Goal: Task Accomplishment & Management: Use online tool/utility

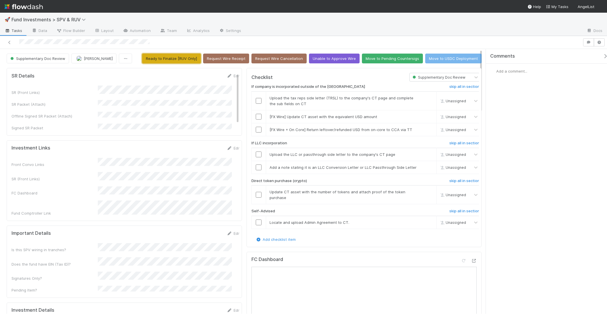
click at [194, 60] on button "Ready to Finalize [RUV Only]" at bounding box center [171, 59] width 59 height 10
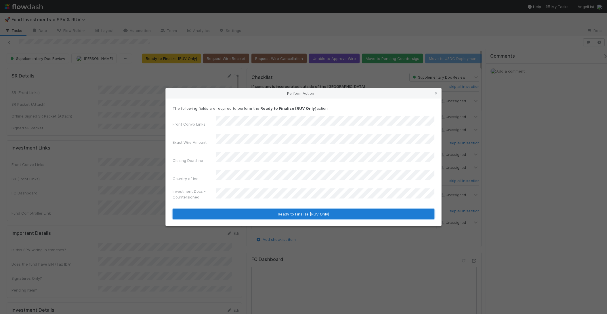
click at [290, 210] on button "Ready to Finalize [RUV Only]" at bounding box center [304, 214] width 262 height 10
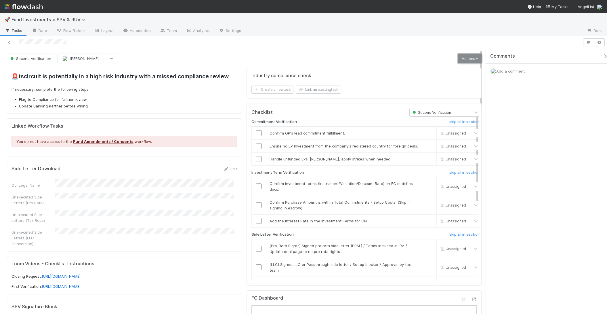
click at [468, 57] on link "Actions" at bounding box center [470, 59] width 24 height 10
click at [372, 59] on div "Second Verification Joshua Webster Actions Move to Ready to Sign Sync Data Gene…" at bounding box center [244, 59] width 475 height 10
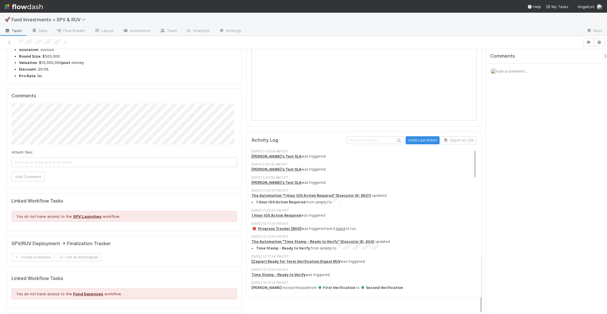
scroll to position [900, 0]
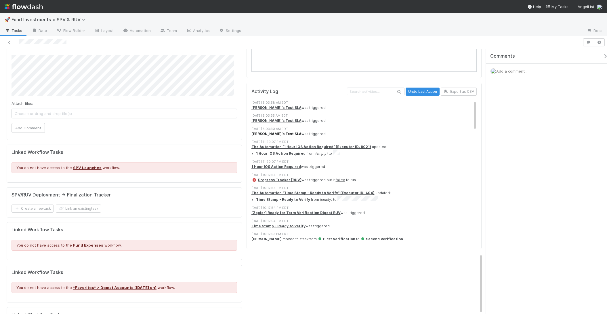
click at [262, 136] on strong "Erik's Test SLA" at bounding box center [277, 134] width 50 height 4
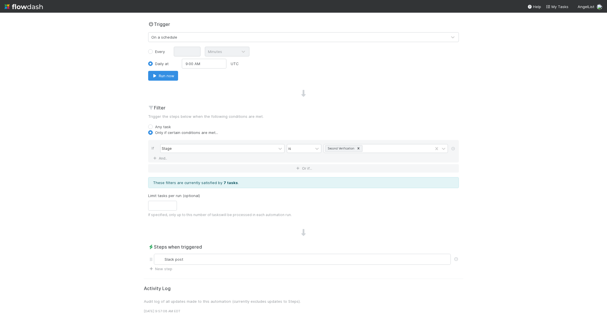
scroll to position [140, 0]
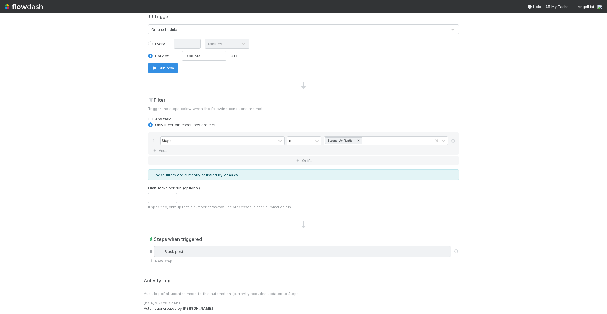
click at [235, 248] on div "Slack post" at bounding box center [303, 251] width 292 height 6
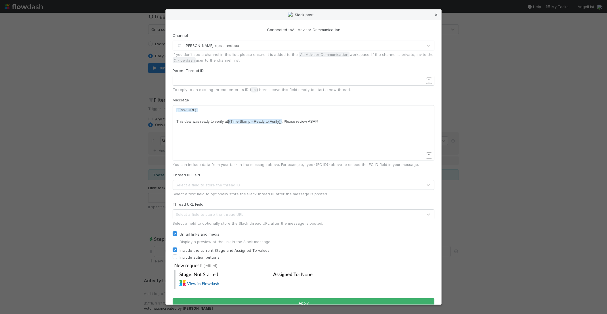
click at [434, 14] on icon at bounding box center [437, 15] width 6 height 4
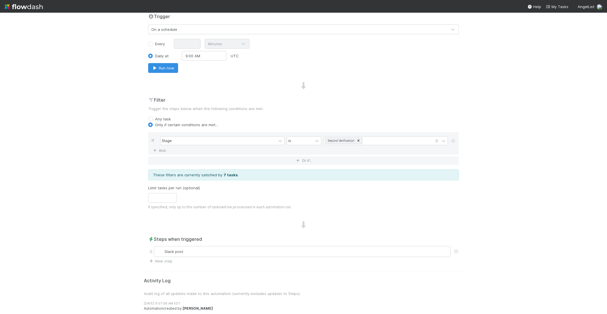
scroll to position [0, 0]
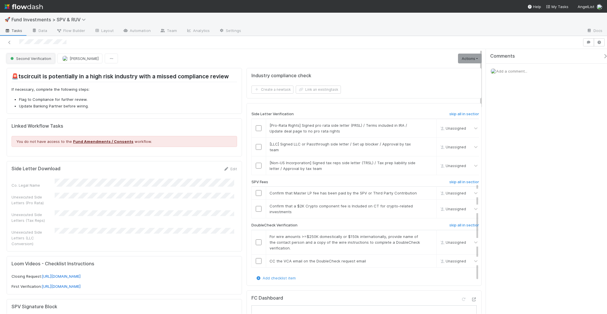
click at [39, 63] on button "Second Verification" at bounding box center [31, 59] width 48 height 10
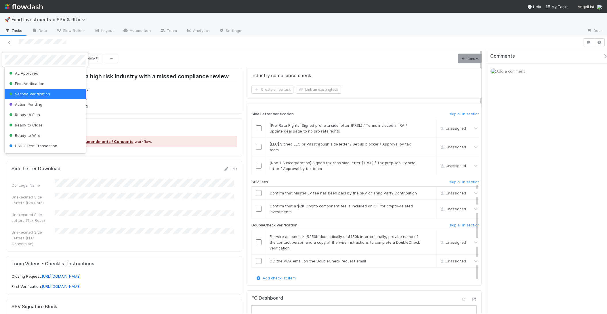
click at [41, 79] on div "First Verification" at bounding box center [45, 83] width 81 height 10
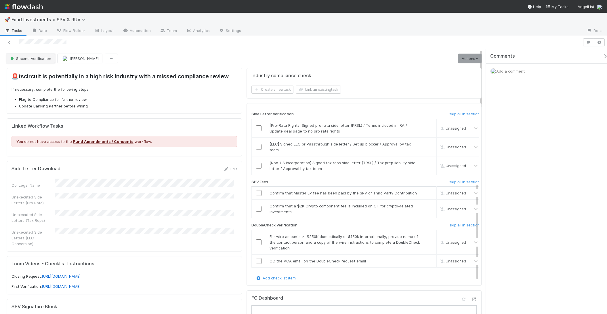
click at [39, 58] on span "Second Verification" at bounding box center [30, 58] width 42 height 5
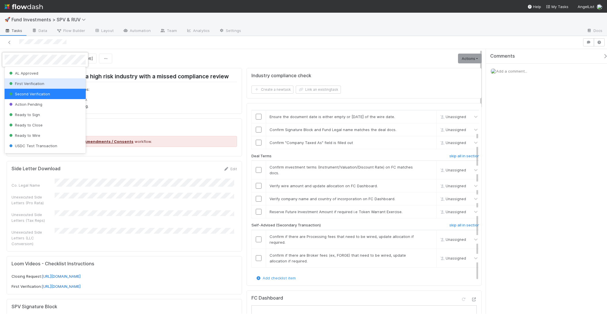
scroll to position [136, 0]
drag, startPoint x: 158, startPoint y: 58, endPoint x: 148, endPoint y: 61, distance: 10.8
click at [148, 61] on div at bounding box center [303, 157] width 607 height 314
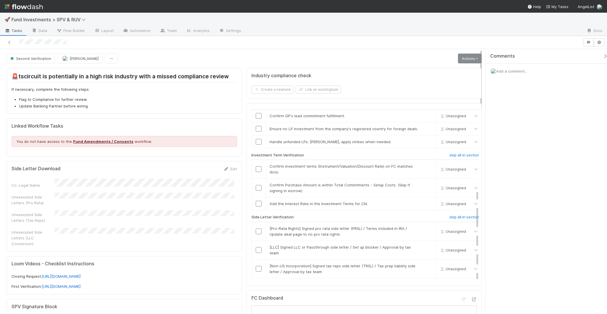
scroll to position [133, 0]
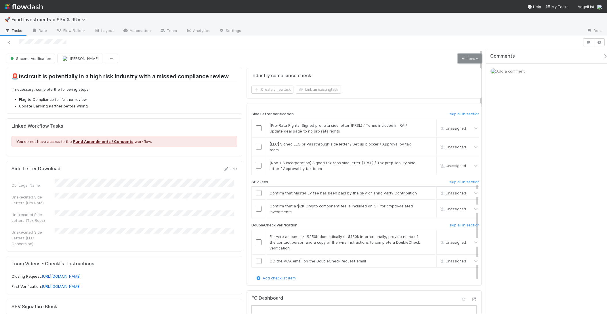
click at [468, 56] on link "Actions" at bounding box center [470, 59] width 24 height 10
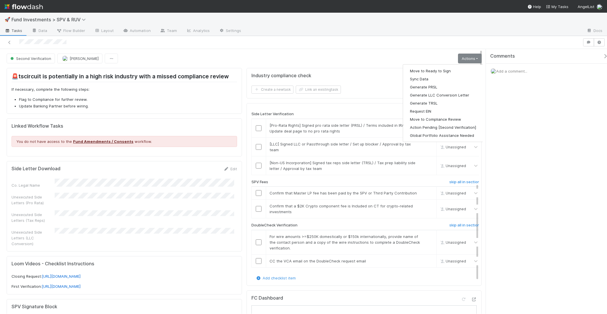
click at [335, 47] on div at bounding box center [303, 42] width 607 height 13
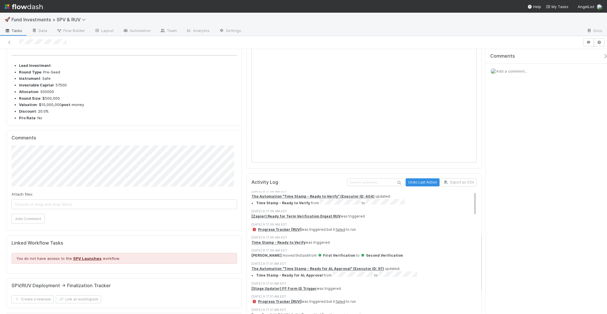
scroll to position [0, 0]
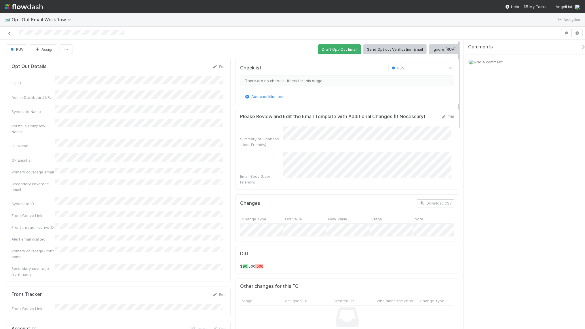
click at [12, 33] on icon at bounding box center [10, 33] width 6 height 4
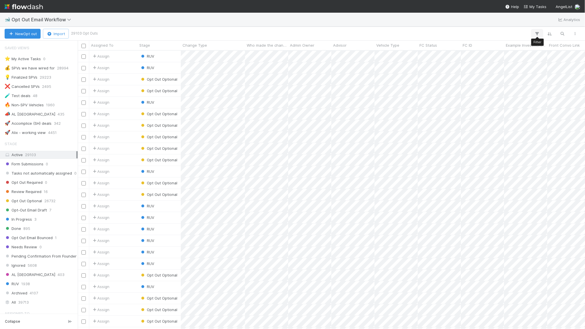
click at [535, 33] on icon "button" at bounding box center [537, 33] width 6 height 5
click at [27, 141] on div "Add Filter" at bounding box center [292, 164] width 585 height 329
click at [535, 35] on icon "button" at bounding box center [537, 33] width 6 height 5
click at [535, 27] on div "Add Filter" at bounding box center [292, 164] width 585 height 329
click at [536, 33] on icon "button" at bounding box center [537, 33] width 6 height 5
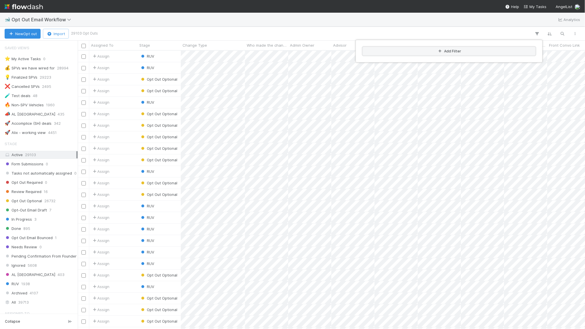
click at [447, 50] on button "Add Filter" at bounding box center [449, 51] width 173 height 8
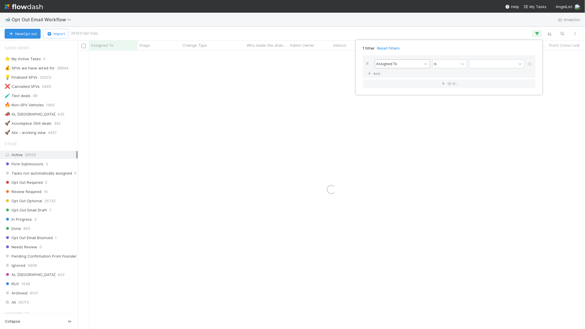
click at [401, 62] on div "Assigned To" at bounding box center [398, 64] width 47 height 8
type input "vehicl"
click at [415, 80] on div "Vehicle Type" at bounding box center [402, 77] width 55 height 10
click at [484, 64] on input "text" at bounding box center [496, 64] width 55 height 9
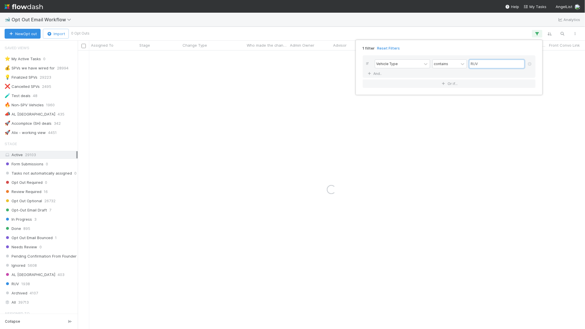
type input "RUV"
drag, startPoint x: 446, startPoint y: 33, endPoint x: 443, endPoint y: 21, distance: 12.4
click at [443, 21] on div "1 filter Reset Filters If Vehicle Type contains RUV And.. Or if..." at bounding box center [292, 164] width 585 height 329
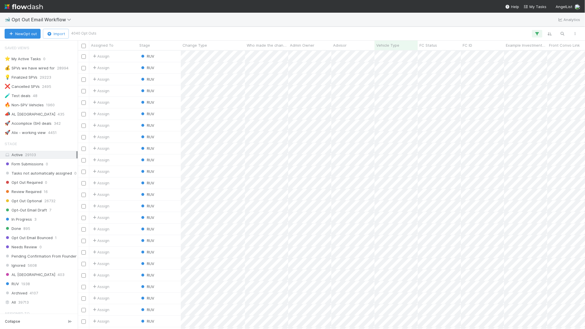
scroll to position [273, 502]
click at [579, 33] on button "button" at bounding box center [575, 33] width 10 height 7
click at [556, 23] on div "View as list Comments Export view to CSV" at bounding box center [292, 164] width 585 height 329
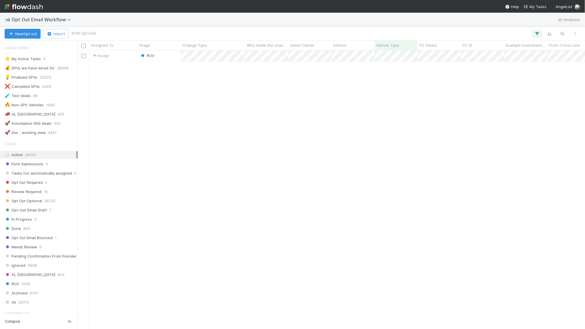
scroll to position [0, 0]
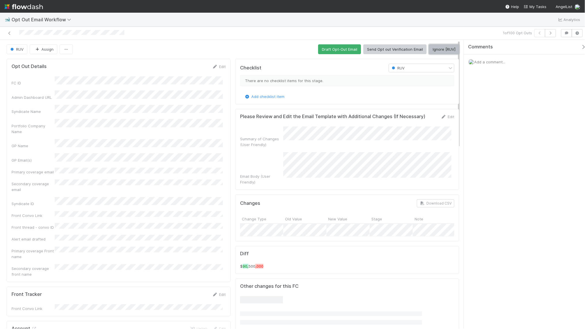
click at [442, 53] on button "Ignore [RUV]" at bounding box center [444, 49] width 30 height 10
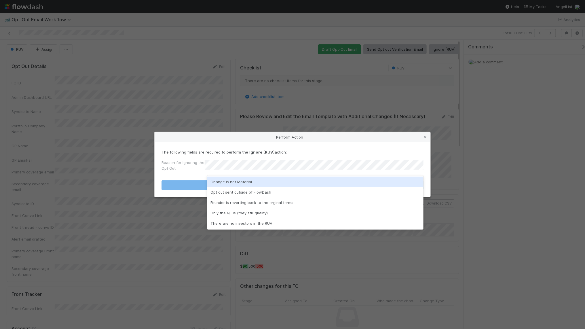
click at [265, 180] on div "Change is not Material" at bounding box center [315, 181] width 216 height 10
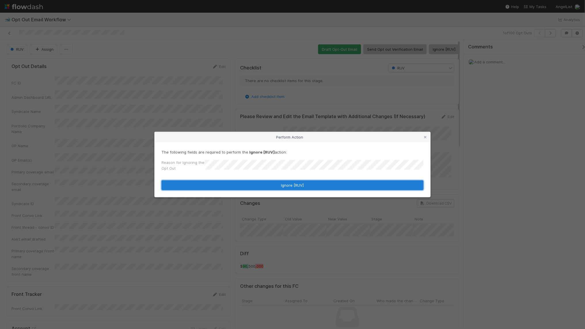
click at [262, 184] on button "Ignore [RUV]" at bounding box center [293, 185] width 262 height 10
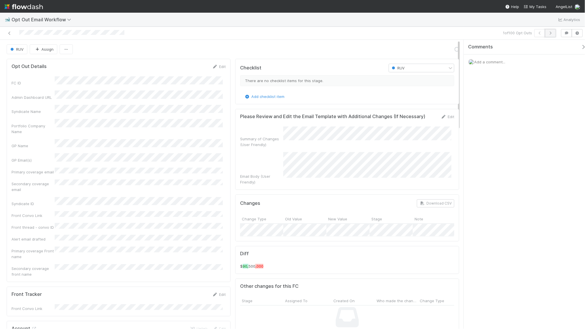
click at [550, 31] on icon "button" at bounding box center [551, 32] width 6 height 3
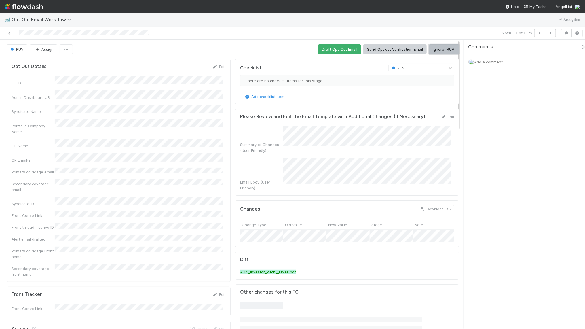
click at [433, 49] on button "Ignore [RUV]" at bounding box center [444, 49] width 30 height 10
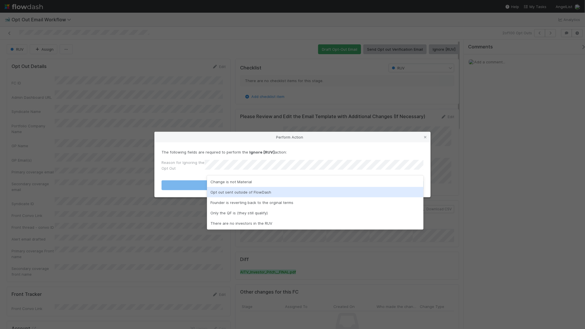
drag, startPoint x: 267, startPoint y: 189, endPoint x: 274, endPoint y: 185, distance: 8.5
click at [274, 185] on div "Change is not Material Opt out sent outside of FlowDash Founder is reverting ba…" at bounding box center [315, 202] width 216 height 54
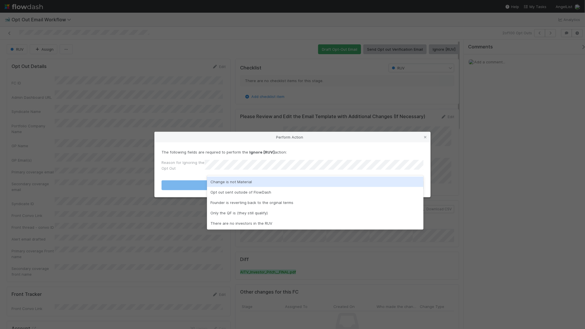
click at [274, 185] on div "Change is not Material" at bounding box center [315, 181] width 216 height 10
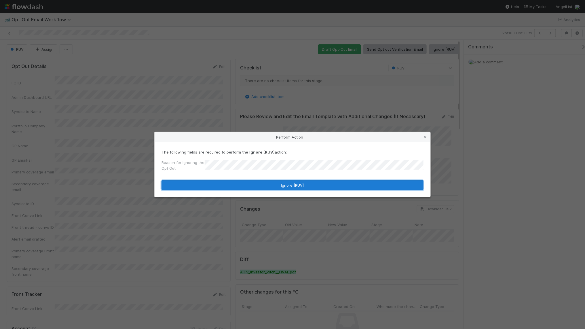
click at [274, 185] on button "Ignore [RUV]" at bounding box center [293, 185] width 262 height 10
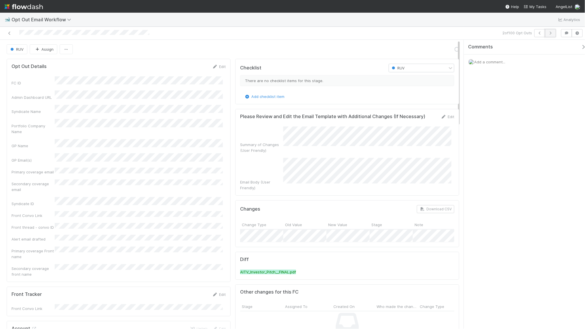
click at [554, 35] on button "button" at bounding box center [550, 33] width 11 height 8
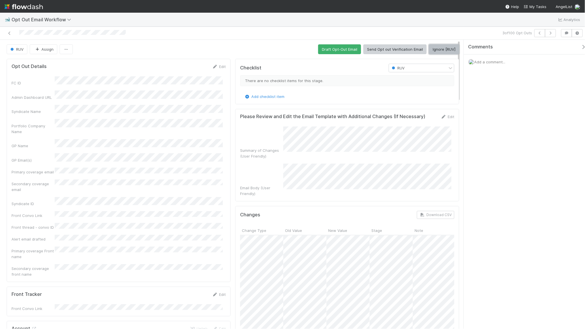
click at [434, 49] on button "Ignore [RUV]" at bounding box center [444, 49] width 30 height 10
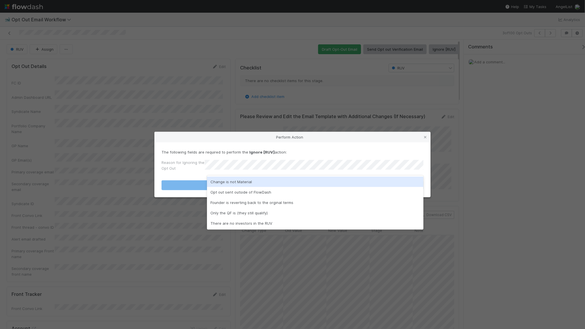
click at [275, 183] on div "Change is not Material" at bounding box center [315, 181] width 216 height 10
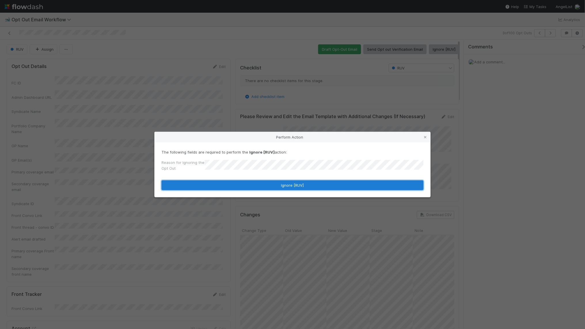
click at [275, 183] on button "Ignore [RUV]" at bounding box center [293, 185] width 262 height 10
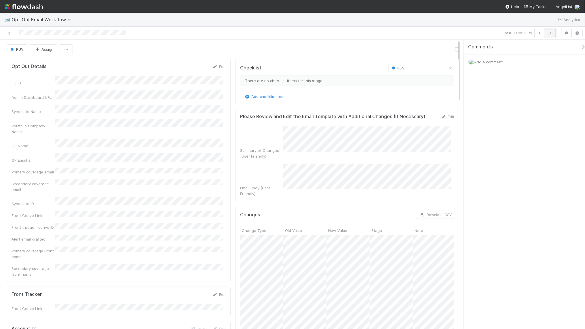
click at [548, 34] on icon "button" at bounding box center [551, 32] width 6 height 3
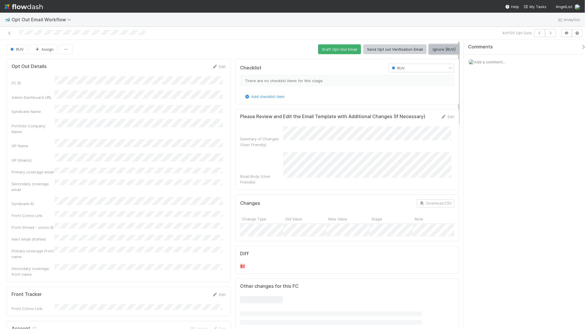
click at [431, 48] on button "Ignore [RUV]" at bounding box center [444, 49] width 30 height 10
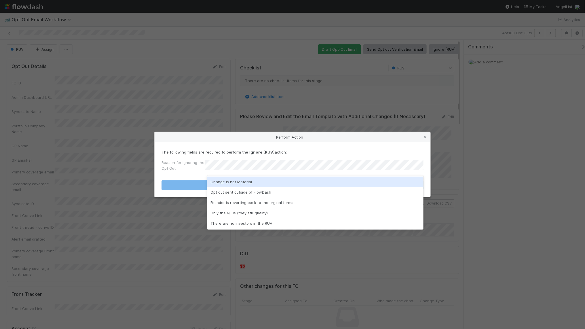
click at [266, 183] on div "Change is not Material" at bounding box center [315, 181] width 216 height 10
click at [266, 184] on button "Ignore [RUV]" at bounding box center [293, 185] width 262 height 10
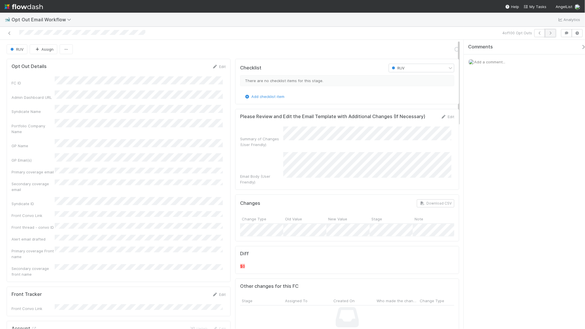
click at [550, 33] on icon "button" at bounding box center [551, 32] width 6 height 3
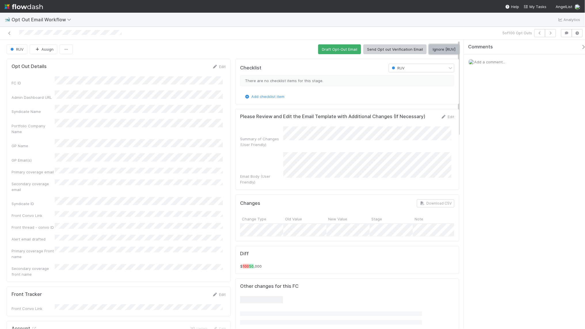
click at [439, 49] on button "Ignore [RUV]" at bounding box center [444, 49] width 30 height 10
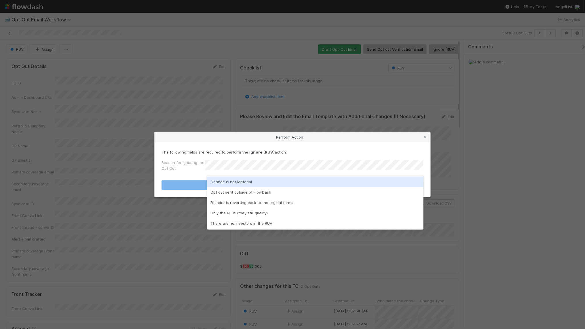
click at [313, 183] on div "Change is not Material" at bounding box center [315, 181] width 216 height 10
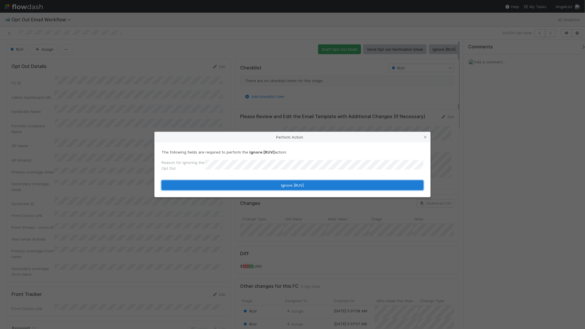
click at [309, 189] on button "Ignore [RUV]" at bounding box center [293, 185] width 262 height 10
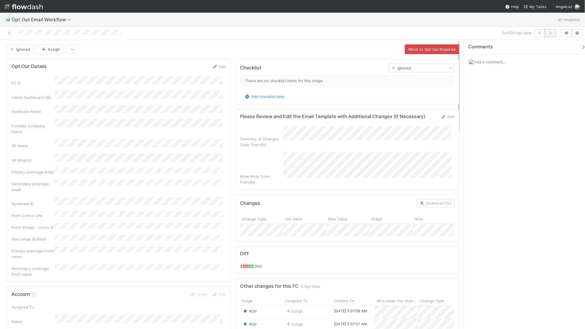
click at [548, 32] on icon "button" at bounding box center [551, 32] width 6 height 3
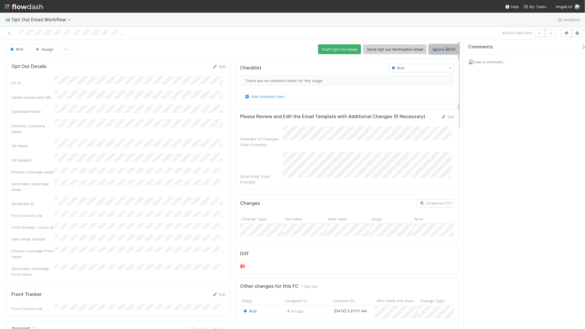
click at [445, 47] on button "Ignore [RUV]" at bounding box center [444, 49] width 30 height 10
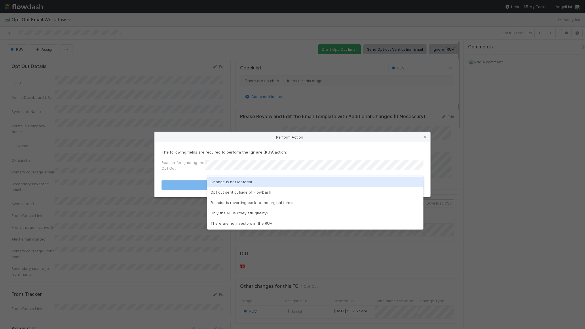
click at [321, 183] on div "Change is not Material" at bounding box center [315, 181] width 216 height 10
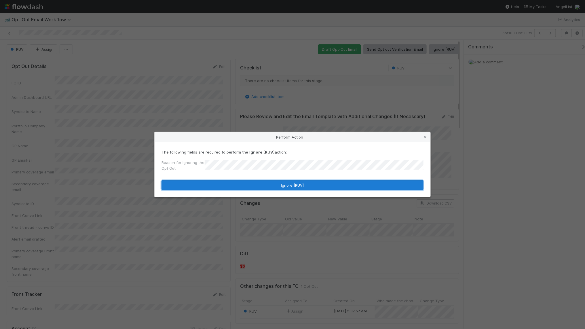
click at [319, 185] on button "Ignore [RUV]" at bounding box center [293, 185] width 262 height 10
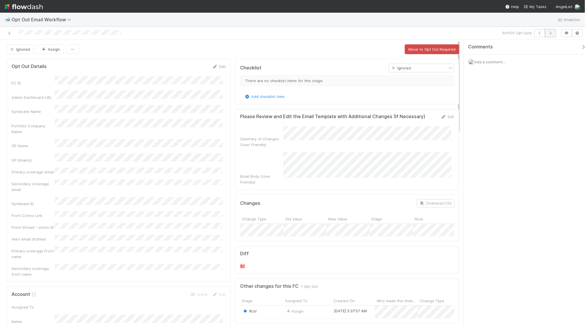
click at [550, 33] on icon "button" at bounding box center [551, 32] width 6 height 3
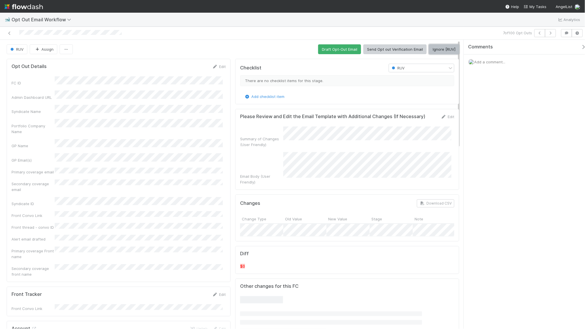
click at [437, 49] on button "Ignore [RUV]" at bounding box center [444, 49] width 30 height 10
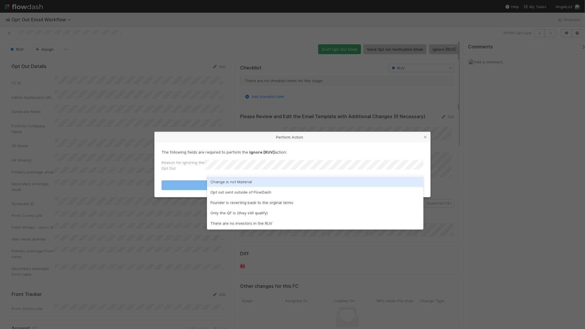
click at [309, 179] on div "Change is not Material" at bounding box center [315, 181] width 216 height 10
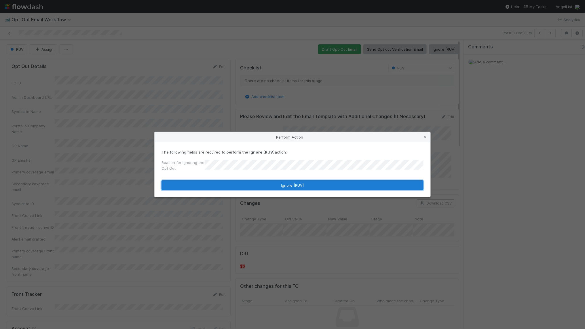
click at [304, 188] on button "Ignore [RUV]" at bounding box center [293, 185] width 262 height 10
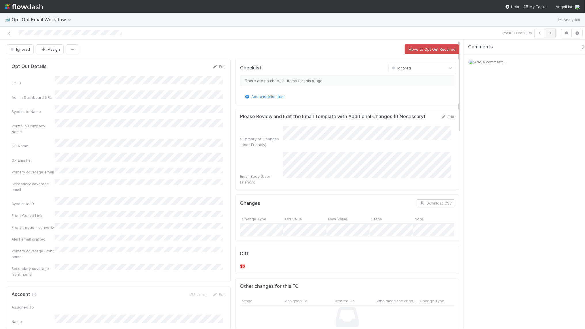
click at [549, 31] on icon "button" at bounding box center [551, 32] width 6 height 3
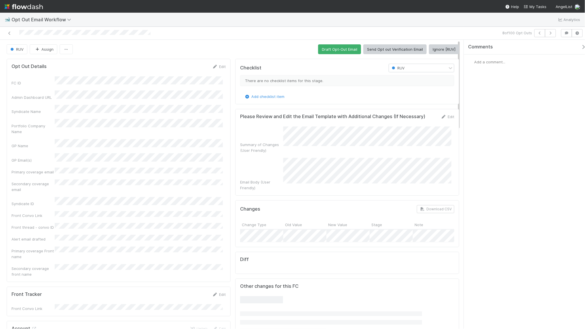
click at [442, 52] on button "Ignore [RUV]" at bounding box center [444, 49] width 30 height 10
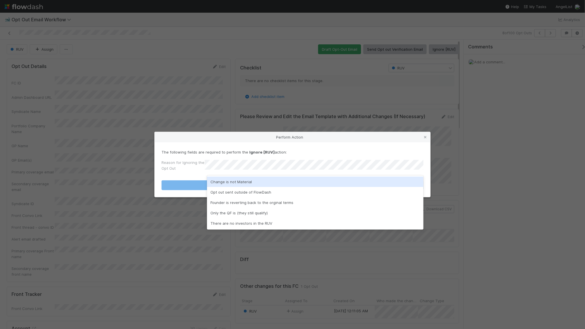
click at [351, 182] on div "Change is not Material" at bounding box center [315, 181] width 216 height 10
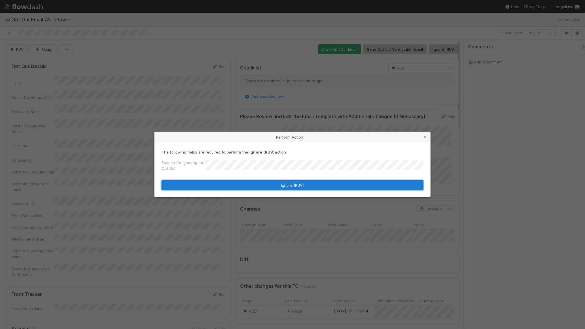
click at [343, 187] on button "Ignore [RUV]" at bounding box center [293, 185] width 262 height 10
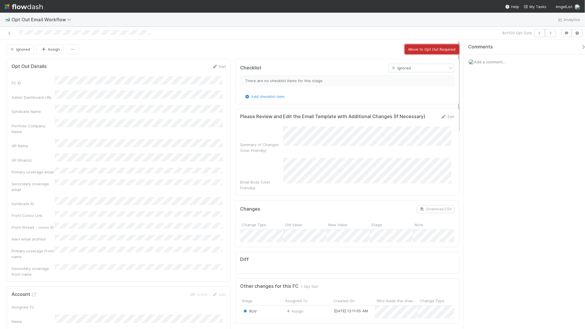
click at [451, 51] on button "Move to Opt Out Required" at bounding box center [432, 49] width 54 height 10
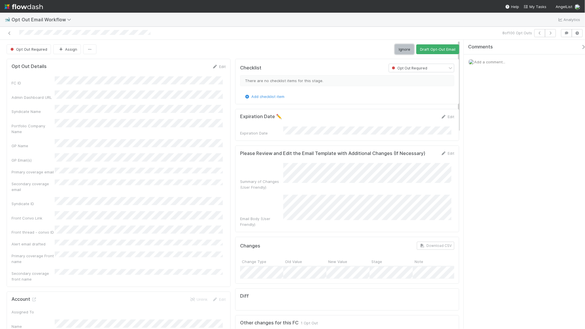
click at [395, 49] on button "Ignore" at bounding box center [404, 49] width 19 height 10
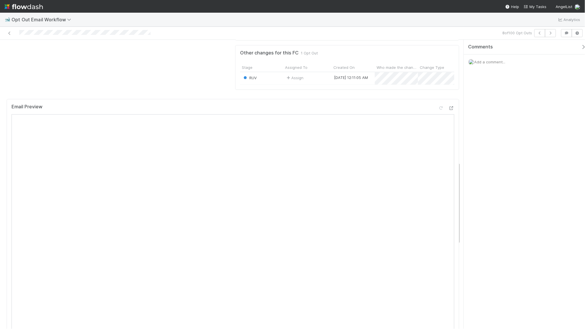
scroll to position [720, 0]
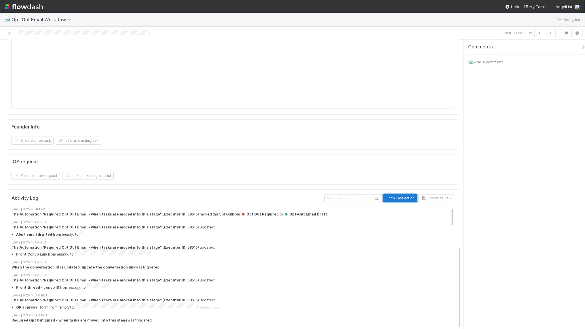
click at [404, 195] on button "Undo Last Action" at bounding box center [400, 198] width 34 height 8
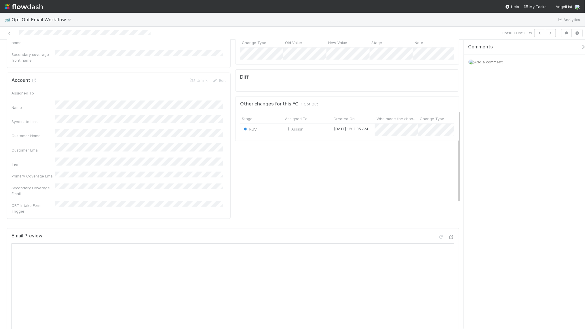
scroll to position [0, 0]
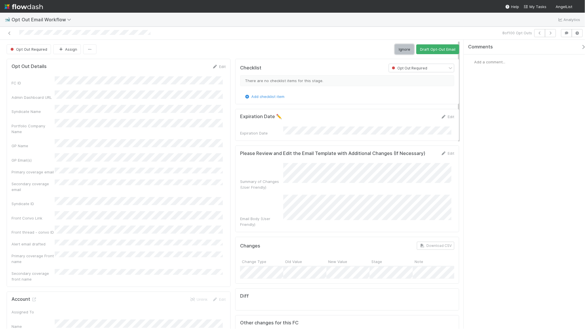
click at [398, 51] on button "Ignore" at bounding box center [404, 49] width 19 height 10
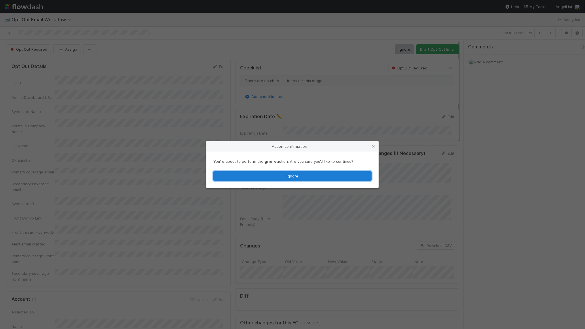
click at [293, 178] on button "Ignore" at bounding box center [292, 176] width 158 height 10
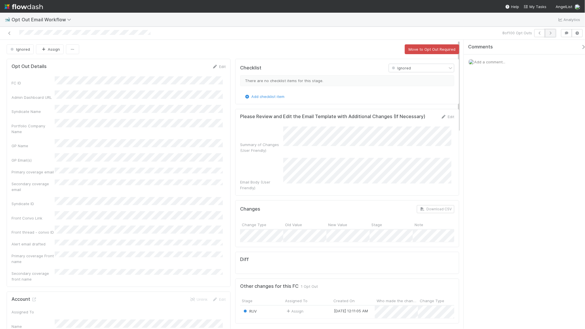
click at [552, 33] on icon "button" at bounding box center [551, 32] width 6 height 3
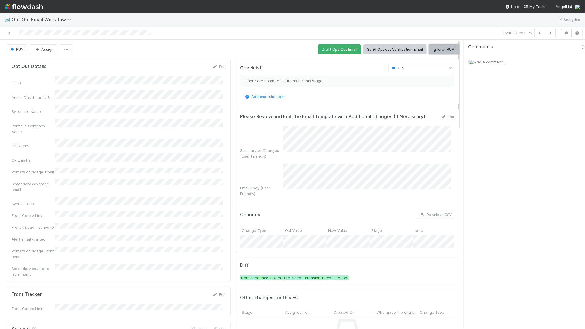
click at [438, 48] on button "Ignore [RUV]" at bounding box center [444, 49] width 30 height 10
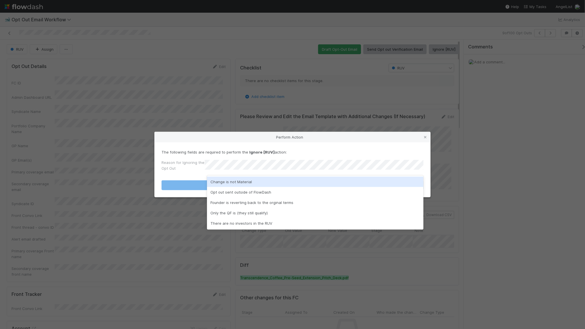
click at [313, 180] on div "Change is not Material" at bounding box center [315, 181] width 216 height 10
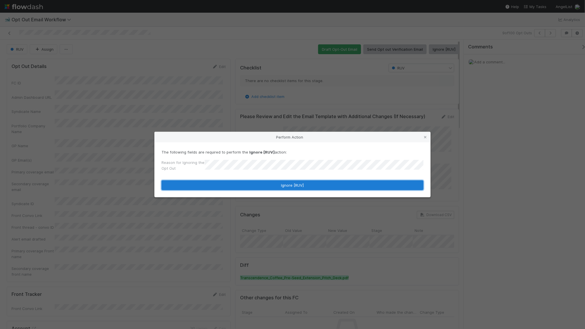
click at [300, 189] on button "Ignore [RUV]" at bounding box center [293, 185] width 262 height 10
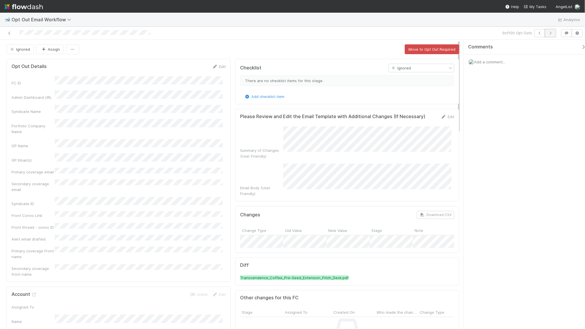
click at [548, 31] on icon "button" at bounding box center [551, 32] width 6 height 3
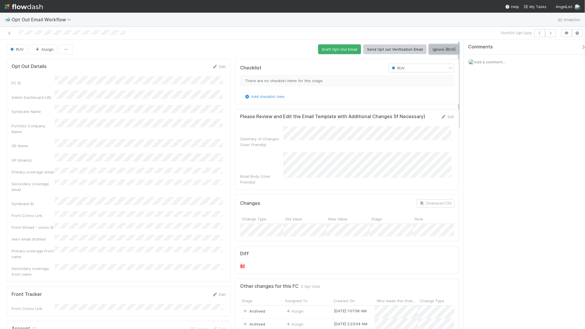
click at [444, 52] on button "Ignore [RUV]" at bounding box center [444, 49] width 30 height 10
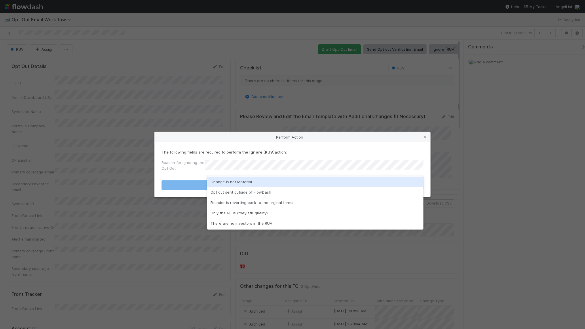
click at [305, 178] on div "Change is not Material" at bounding box center [315, 181] width 216 height 10
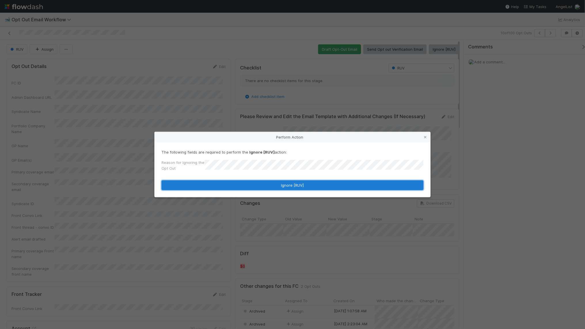
click at [305, 186] on button "Ignore [RUV]" at bounding box center [293, 185] width 262 height 10
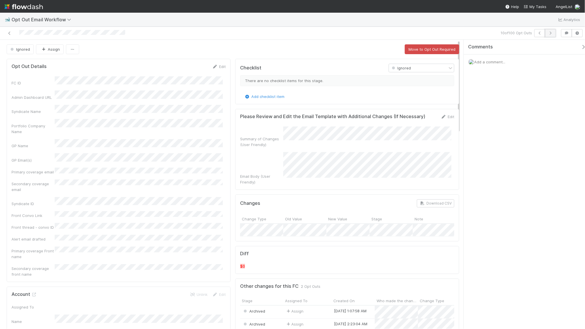
click at [550, 30] on button "button" at bounding box center [550, 33] width 11 height 8
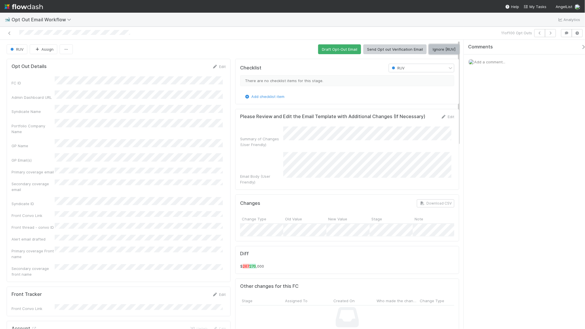
click at [441, 52] on button "Ignore [RUV]" at bounding box center [444, 49] width 30 height 10
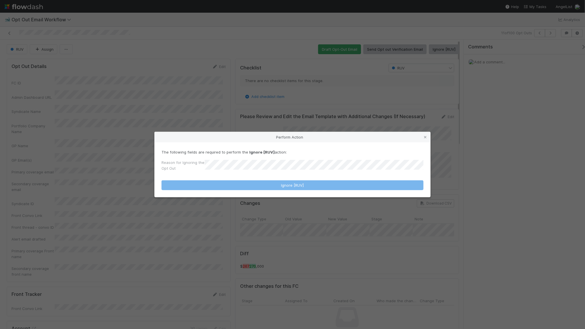
drag, startPoint x: 329, startPoint y: 157, endPoint x: 329, endPoint y: 162, distance: 5.2
click at [329, 157] on div "The following fields are required to perform the Ignore [RUV] action: Reason fo…" at bounding box center [293, 161] width 262 height 24
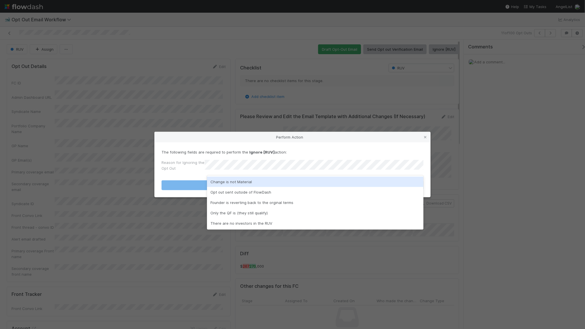
click at [314, 179] on div "Change is not Material" at bounding box center [315, 181] width 216 height 10
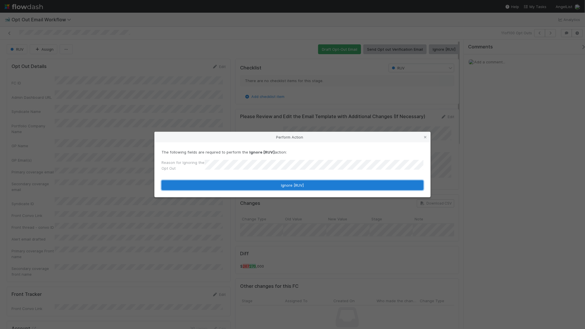
click at [314, 186] on button "Ignore [RUV]" at bounding box center [293, 185] width 262 height 10
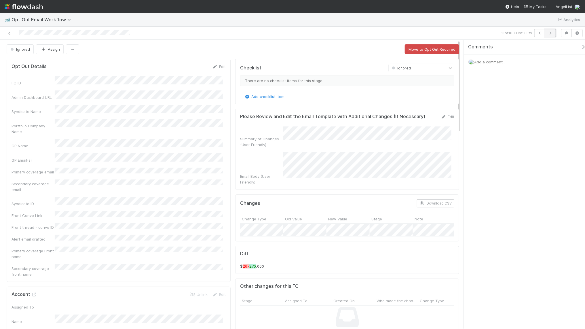
click at [548, 32] on icon "button" at bounding box center [551, 32] width 6 height 3
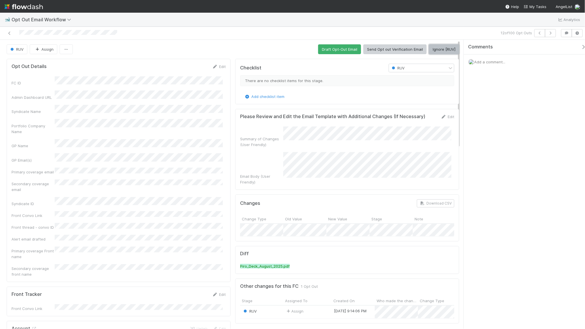
click at [441, 49] on button "Ignore [RUV]" at bounding box center [444, 49] width 30 height 10
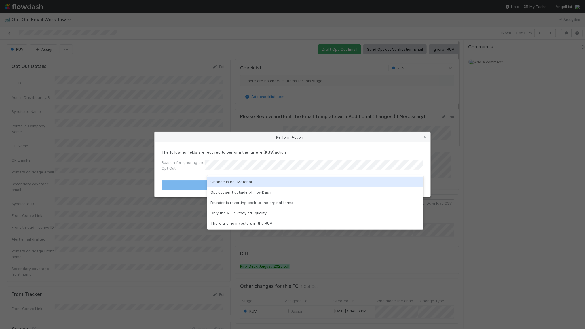
click at [282, 178] on div "Change is not Material" at bounding box center [315, 181] width 216 height 10
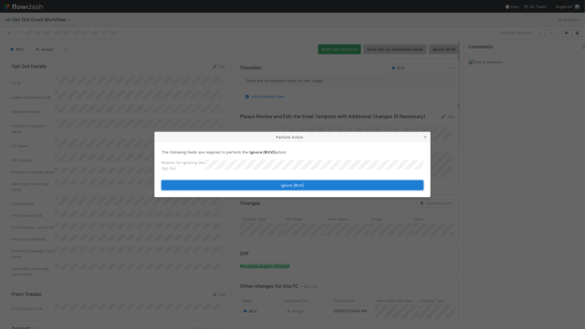
drag, startPoint x: 282, startPoint y: 183, endPoint x: 294, endPoint y: 173, distance: 15.8
click at [282, 182] on button "Ignore [RUV]" at bounding box center [293, 185] width 262 height 10
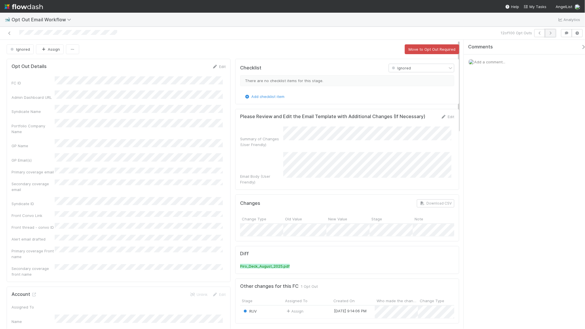
click at [548, 33] on icon "button" at bounding box center [551, 32] width 6 height 3
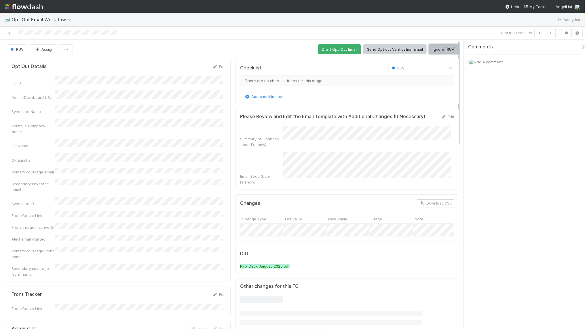
click at [447, 48] on button "Ignore [RUV]" at bounding box center [444, 49] width 30 height 10
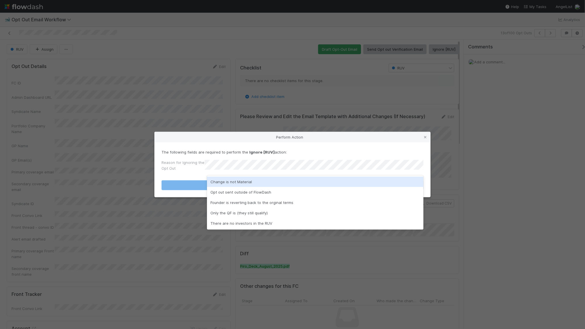
click at [335, 181] on div "Change is not Material" at bounding box center [315, 181] width 216 height 10
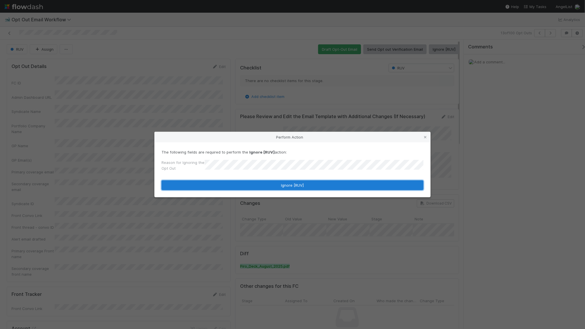
click at [328, 186] on button "Ignore [RUV]" at bounding box center [293, 185] width 262 height 10
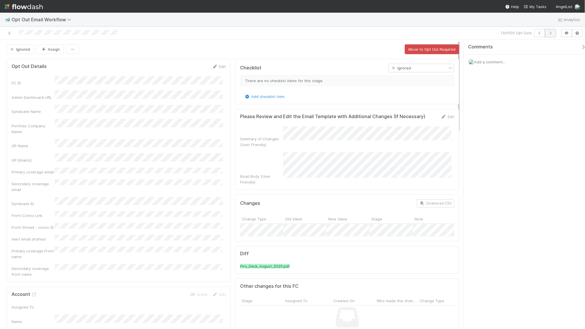
click at [549, 34] on icon "button" at bounding box center [551, 32] width 6 height 3
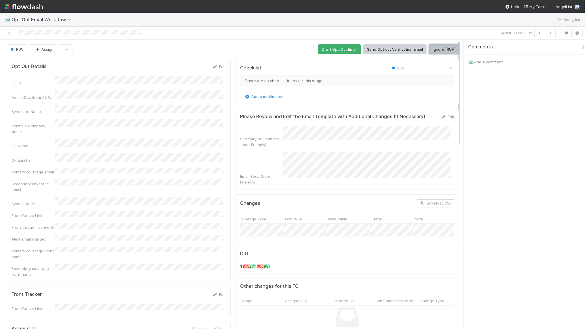
click at [443, 53] on button "Ignore [RUV]" at bounding box center [444, 49] width 30 height 10
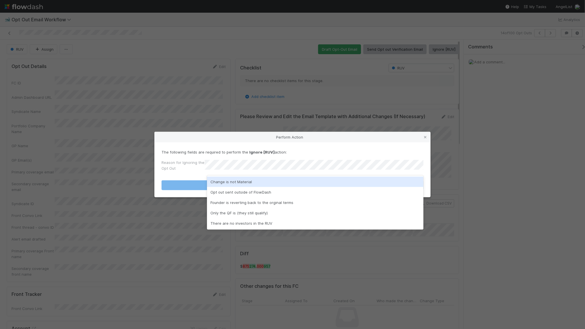
click at [347, 182] on div "Change is not Material" at bounding box center [315, 181] width 216 height 10
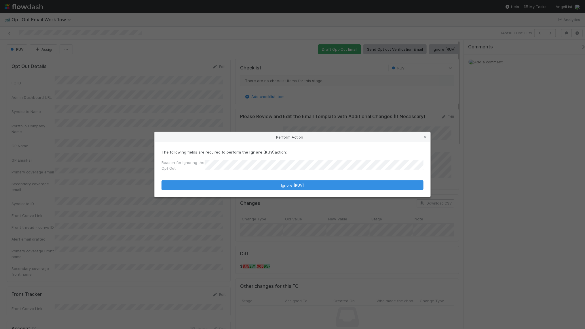
click at [354, 180] on form "The following fields are required to perform the Ignore [RUV] action: Reason fo…" at bounding box center [293, 169] width 262 height 41
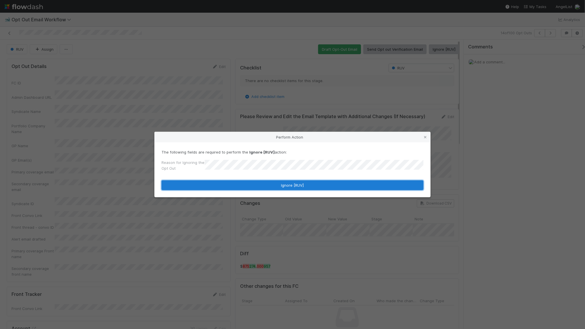
click at [378, 185] on button "Ignore [RUV]" at bounding box center [293, 185] width 262 height 10
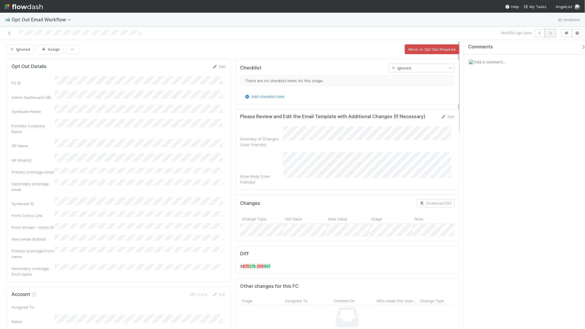
click at [549, 31] on icon "button" at bounding box center [551, 32] width 6 height 3
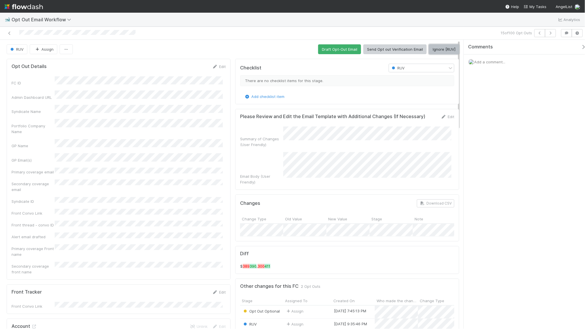
click at [443, 51] on button "Ignore [RUV]" at bounding box center [444, 49] width 30 height 10
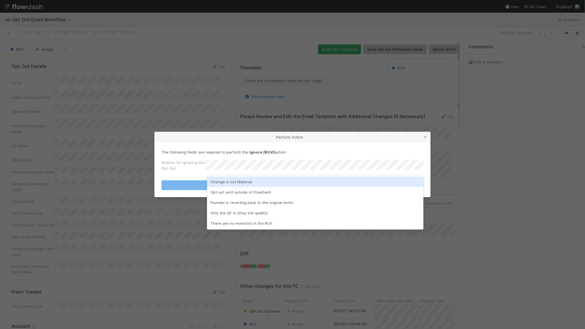
click at [248, 180] on div "Change is not Material" at bounding box center [315, 181] width 216 height 10
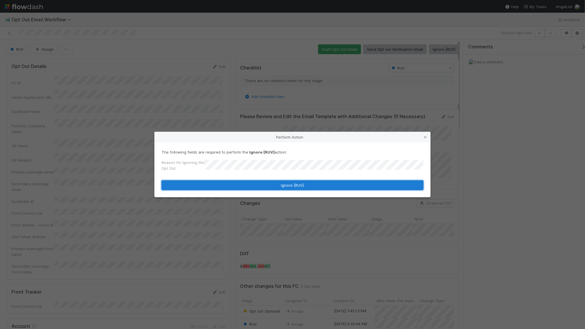
click at [243, 189] on button "Ignore [RUV]" at bounding box center [293, 185] width 262 height 10
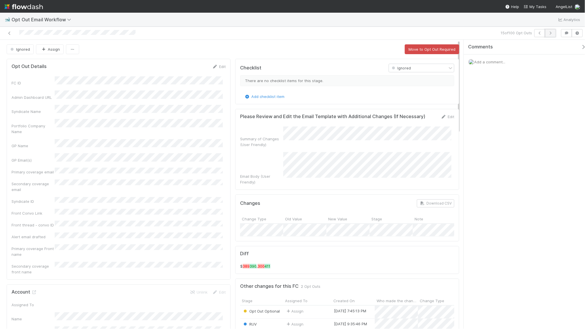
click at [547, 33] on button "button" at bounding box center [550, 33] width 11 height 8
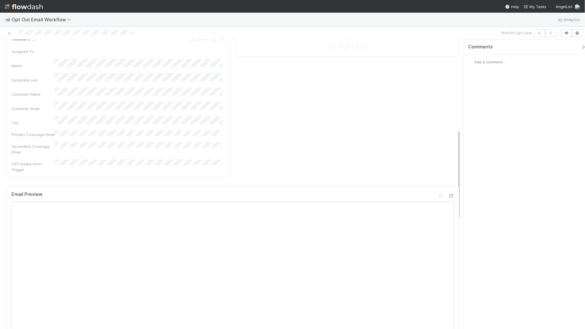
scroll to position [635, 0]
